Goal: Task Accomplishment & Management: Manage account settings

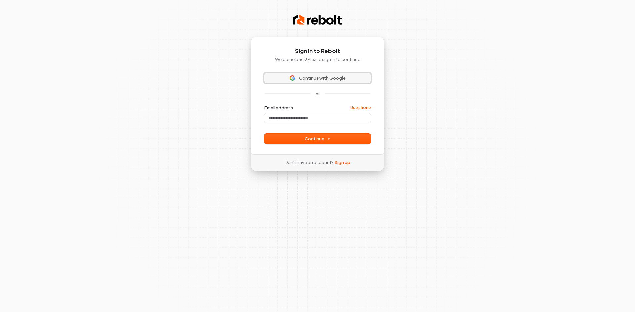
click at [311, 79] on span "Continue with Google" at bounding box center [322, 78] width 47 height 6
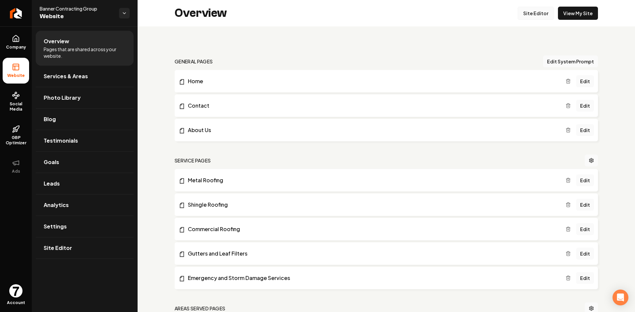
click at [533, 13] on link "Site Editor" at bounding box center [535, 13] width 36 height 13
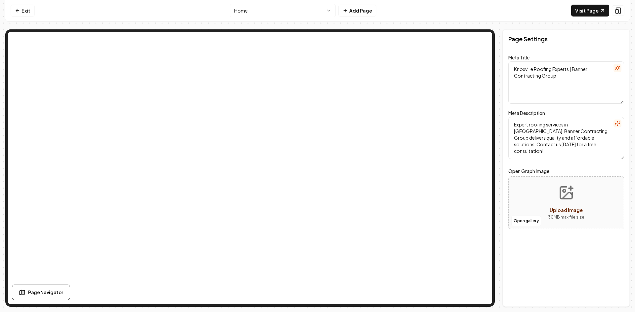
click at [315, 11] on html "Computer Required This feature is only available on a computer. Please switch t…" at bounding box center [317, 156] width 635 height 312
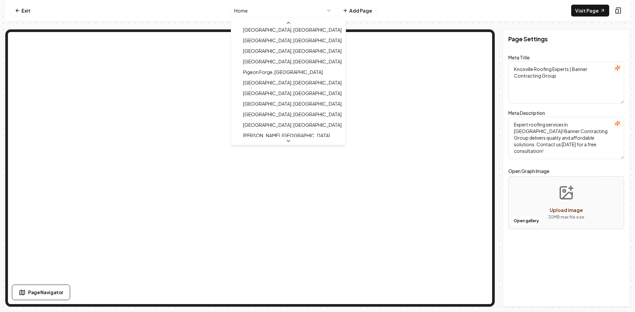
scroll to position [212, 0]
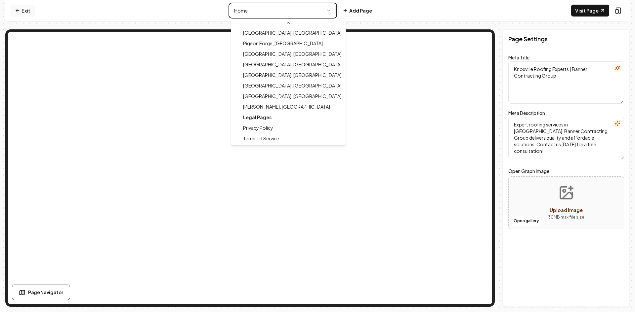
click at [23, 12] on html "Computer Required This feature is only available on a computer. Please switch t…" at bounding box center [317, 156] width 635 height 312
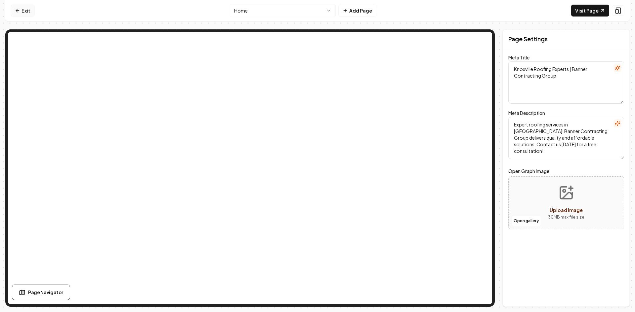
click at [22, 15] on link "Exit" at bounding box center [23, 11] width 24 height 12
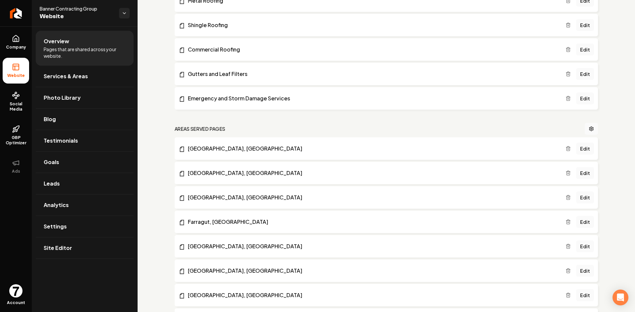
scroll to position [198, 0]
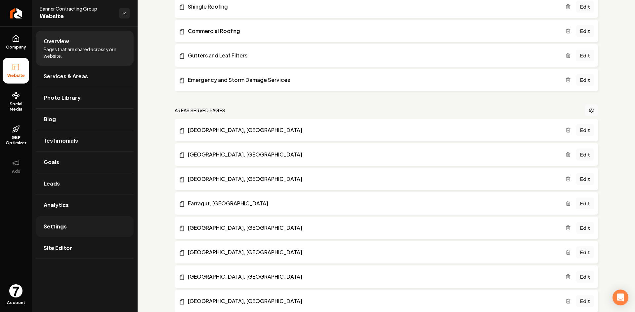
click at [59, 229] on span "Settings" at bounding box center [55, 227] width 23 height 8
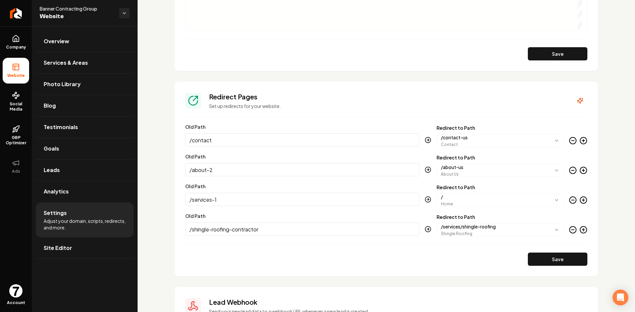
scroll to position [625, 0]
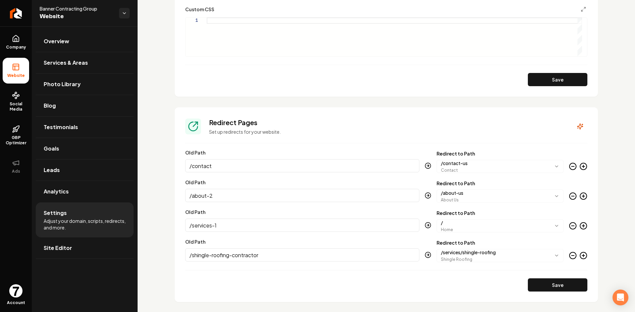
click at [583, 166] on icon "Main content area" at bounding box center [583, 166] width 0 height 3
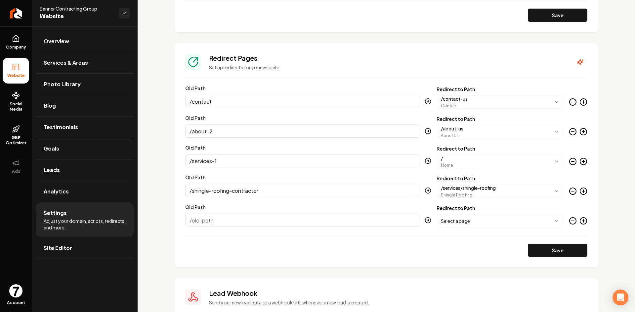
scroll to position [724, 0]
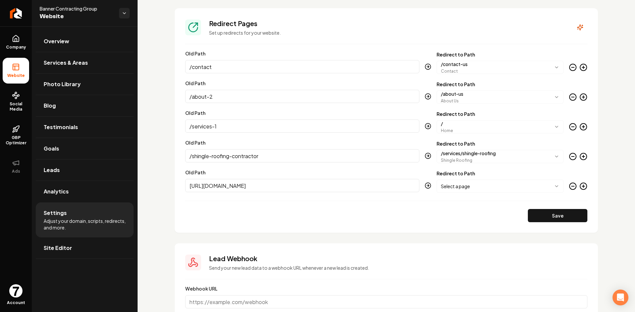
paste input "%20"
drag, startPoint x: 283, startPoint y: 185, endPoint x: 40, endPoint y: 196, distance: 243.3
click at [40, 196] on div "Company Website Social Media GBP Optimizer Ads Account Banner Contracting Group…" at bounding box center [317, 156] width 635 height 312
type input "/%20"
click at [501, 181] on body "Company Website Social Media GBP Optimizer Ads Account Banner Contracting Group…" at bounding box center [317, 156] width 635 height 312
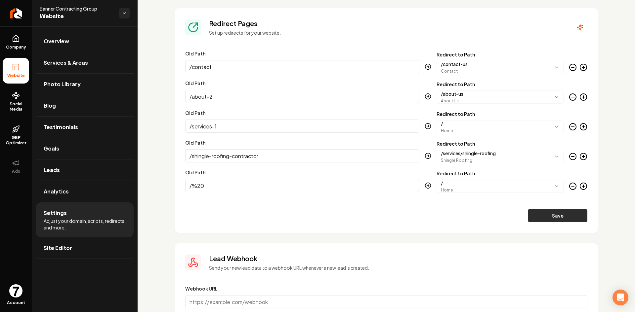
click at [563, 214] on button "Save" at bounding box center [558, 215] width 60 height 13
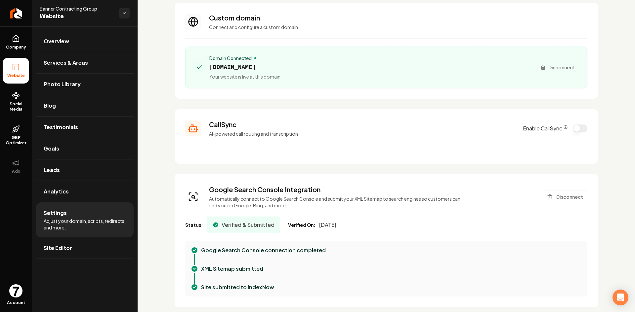
scroll to position [0, 0]
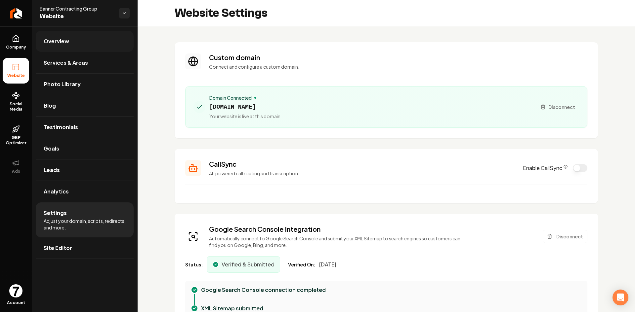
click at [73, 41] on link "Overview" at bounding box center [85, 41] width 98 height 21
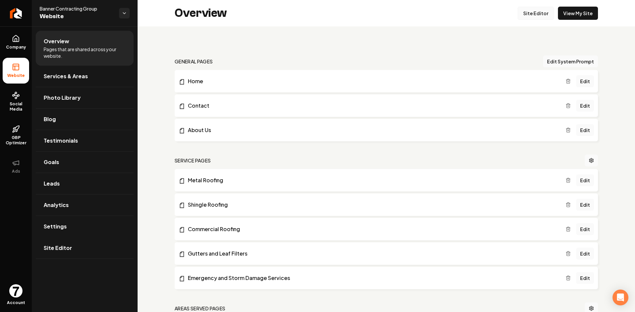
click at [531, 12] on link "Site Editor" at bounding box center [535, 13] width 36 height 13
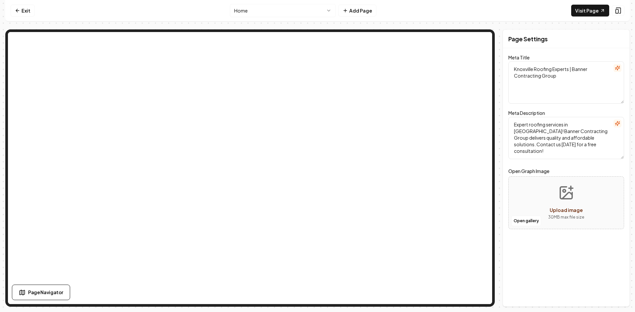
click at [522, 77] on textarea "Knoxville Roofing Experts | Banner Contracting Group" at bounding box center [566, 82] width 116 height 42
paste textarea "Expert Roofing Services in [GEOGRAPHIC_DATA], [GEOGRAPHIC_DATA]"
type textarea "Expert Roofing Services in [GEOGRAPHIC_DATA], [GEOGRAPHIC_DATA] | Banner Contra…"
click at [551, 144] on textarea "Expert roofing services in [GEOGRAPHIC_DATA]! Banner Contracting Group delivers…" at bounding box center [566, 138] width 116 height 42
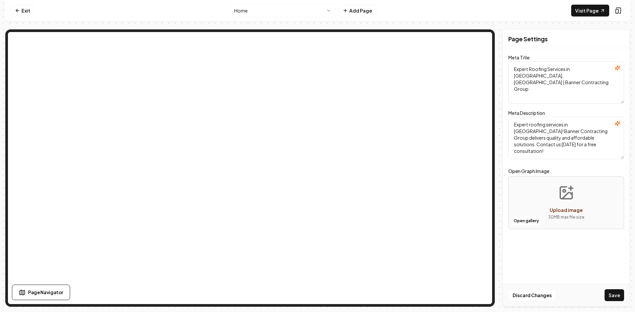
paste textarea "Reliable roofing services in [GEOGRAPHIC_DATA], [GEOGRAPHIC_DATA]. Banner Contr…"
type textarea "Reliable roofing services in [GEOGRAPHIC_DATA], [GEOGRAPHIC_DATA]. Banner Contr…"
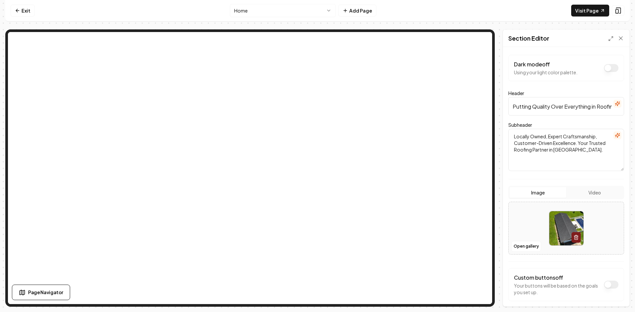
click at [538, 111] on input "Putting Quality Over Everything in Roofing Solutions" at bounding box center [566, 106] width 116 height 19
paste input "rotecting Homes with Expert Roofing in [GEOGRAPHIC_DATA]"
type input "Protecting Homes with Expert Roofing in [GEOGRAPHIC_DATA]"
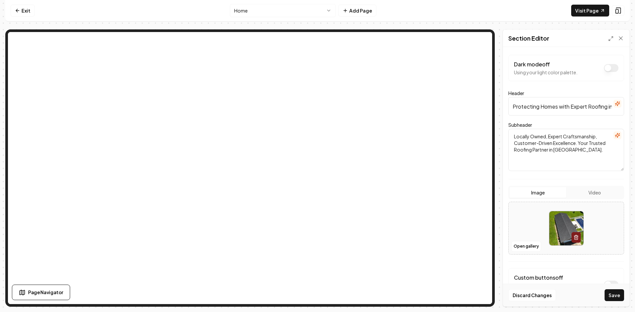
click at [517, 183] on form "Dark mode off Using your light color palette. Header Protecting Homes with Expe…" at bounding box center [566, 191] width 116 height 273
click at [584, 12] on link "Visit Page" at bounding box center [590, 11] width 38 height 12
click at [617, 297] on button "Save" at bounding box center [614, 296] width 20 height 12
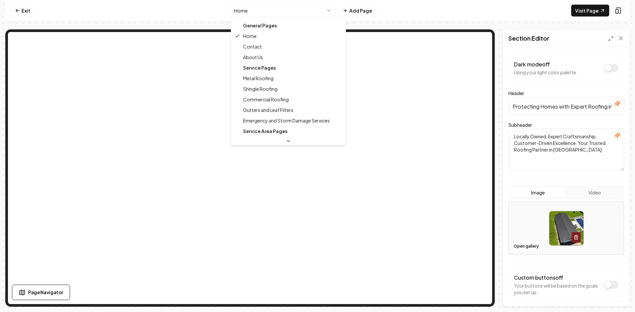
click at [269, 13] on html "Computer Required This feature is only available on a computer. Please switch t…" at bounding box center [317, 156] width 635 height 312
click at [274, 66] on div "Service Pages" at bounding box center [288, 67] width 112 height 11
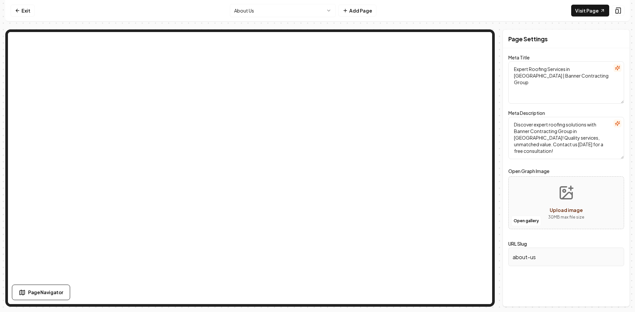
click at [265, 10] on html "Computer Required This feature is only available on a computer. Please switch t…" at bounding box center [317, 156] width 635 height 312
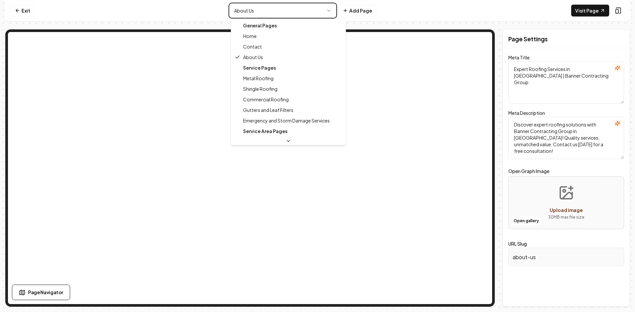
type textarea "Knoxville Roofing Experts | Banner Contracting Group"
type textarea "Expert roofing services in [GEOGRAPHIC_DATA]! Banner Contracting Group delivers…"
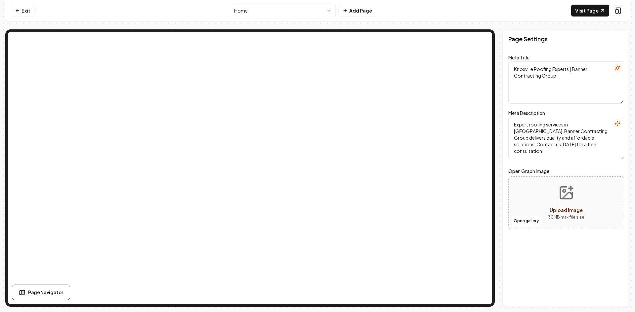
click at [552, 77] on textarea "Knoxville Roofing Experts | Banner Contracting Group" at bounding box center [566, 82] width 116 height 42
paste textarea "Protecting Homes with Expert Roofing in [GEOGRAPHIC_DATA]"
paste textarea "Expert Roofing Services in [GEOGRAPHIC_DATA], [GEOGRAPHIC_DATA]"
type textarea "Expert Roofing Services in [GEOGRAPHIC_DATA], [GEOGRAPHIC_DATA] | Banner Contra…"
click at [554, 128] on textarea "Expert roofing services in [GEOGRAPHIC_DATA]! Banner Contracting Group delivers…" at bounding box center [566, 138] width 116 height 42
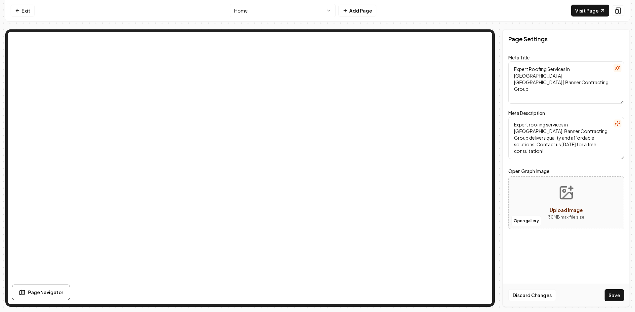
paste textarea "Reliable roofing services in [GEOGRAPHIC_DATA], [GEOGRAPHIC_DATA]. Banner Contr…"
type textarea "Reliable roofing services in [GEOGRAPHIC_DATA], [GEOGRAPHIC_DATA]. Banner Contr…"
click at [615, 294] on button "Save" at bounding box center [614, 296] width 20 height 12
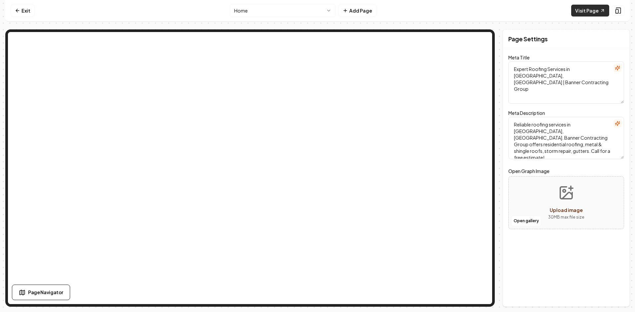
click at [583, 7] on link "Visit Page" at bounding box center [590, 11] width 38 height 12
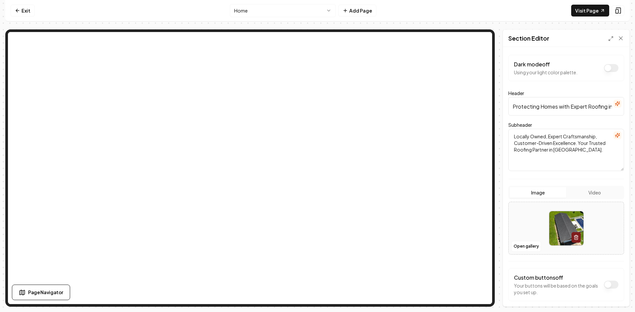
click at [543, 110] on input "Protecting Homes with Expert Roofing in [GEOGRAPHIC_DATA]" at bounding box center [566, 106] width 116 height 19
click at [536, 105] on input "Protecting Homes with Expert Roofing in [GEOGRAPHIC_DATA]" at bounding box center [566, 106] width 116 height 19
paste input "Solutions"
type input "Protecting Homes with Expert Roofing Solutions in [GEOGRAPHIC_DATA]"
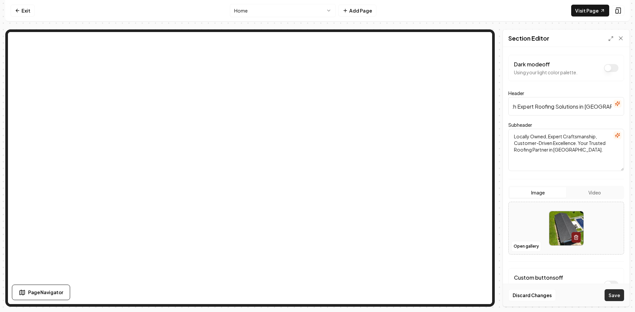
click at [615, 296] on button "Save" at bounding box center [614, 296] width 20 height 12
click at [594, 8] on link "Visit Page" at bounding box center [590, 11] width 38 height 12
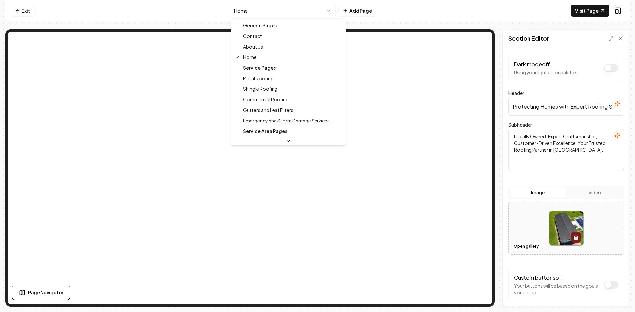
click at [325, 13] on html "Computer Required This feature is only available on a computer. Please switch t…" at bounding box center [317, 156] width 635 height 312
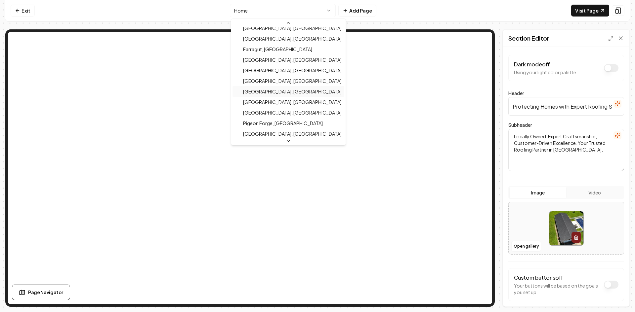
scroll to position [99, 0]
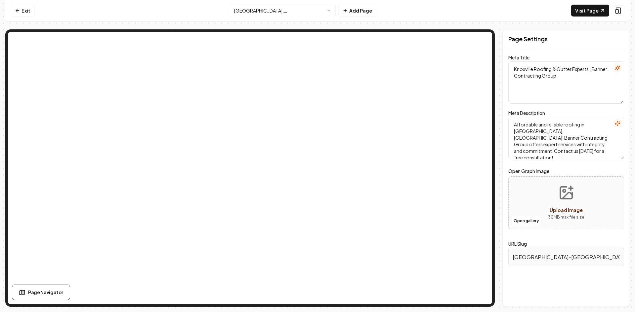
click at [528, 84] on textarea "Knoxville Roofing & Gutter Experts | Banner Contracting Group" at bounding box center [566, 82] width 116 height 42
paste textarea "Professional Roof Installation Services in [GEOGRAPHIC_DATA], [GEOGRAPHIC_DATA]"
type textarea "Professional Roof Installation Services in [GEOGRAPHIC_DATA], [GEOGRAPHIC_DATA]…"
click at [551, 138] on textarea "Affordable and reliable roofing in [GEOGRAPHIC_DATA], [GEOGRAPHIC_DATA]! Banner…" at bounding box center [566, 138] width 116 height 42
paste textarea "Knoxville’s trusted roof installation specialists. Banner Contracting Group off…"
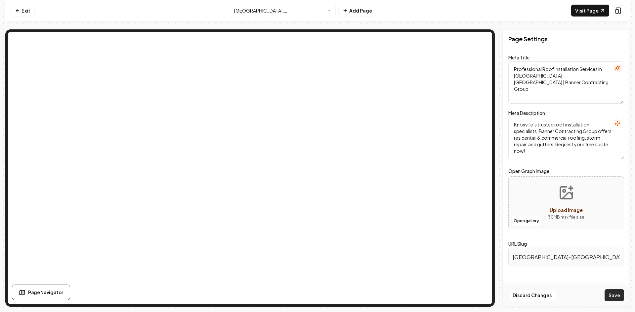
type textarea "Knoxville’s trusted roof installation specialists. Banner Contracting Group off…"
click at [611, 298] on button "Save" at bounding box center [614, 296] width 20 height 12
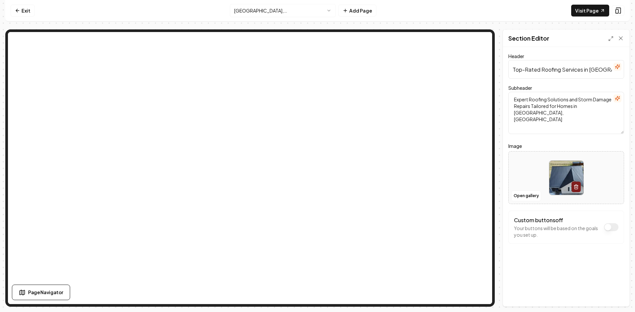
click at [522, 72] on input "Top-Rated Roofing Services in [GEOGRAPHIC_DATA], [GEOGRAPHIC_DATA]" at bounding box center [566, 69] width 116 height 19
paste input "Knoxville’s Top Choice for Roof Installation"
type input "Knoxville’s Top Choice for Roof Installation"
click at [617, 294] on button "Save" at bounding box center [614, 296] width 20 height 12
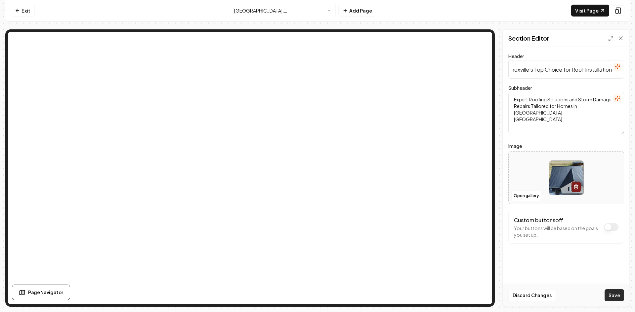
scroll to position [0, 0]
click at [599, 13] on link "Visit Page" at bounding box center [590, 11] width 38 height 12
click at [21, 7] on link "Exit" at bounding box center [23, 11] width 24 height 12
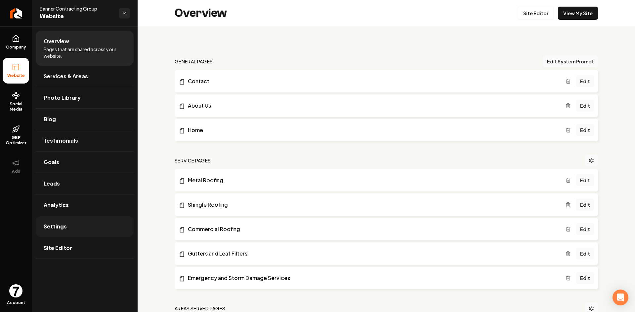
click at [65, 235] on link "Settings" at bounding box center [85, 226] width 98 height 21
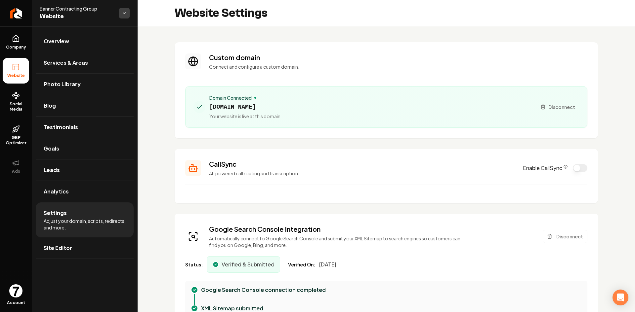
click at [124, 13] on html "Company Website Social Media GBP Optimizer Ads Account Banner Contracting Group…" at bounding box center [317, 156] width 635 height 312
click at [60, 248] on span "Site Editor" at bounding box center [58, 248] width 28 height 8
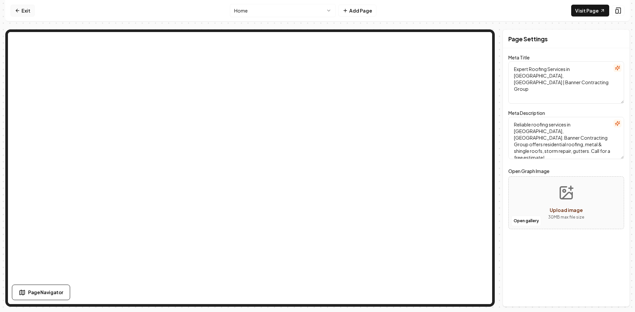
click at [20, 14] on link "Exit" at bounding box center [23, 11] width 24 height 12
